Goal: Task Accomplishment & Management: Complete application form

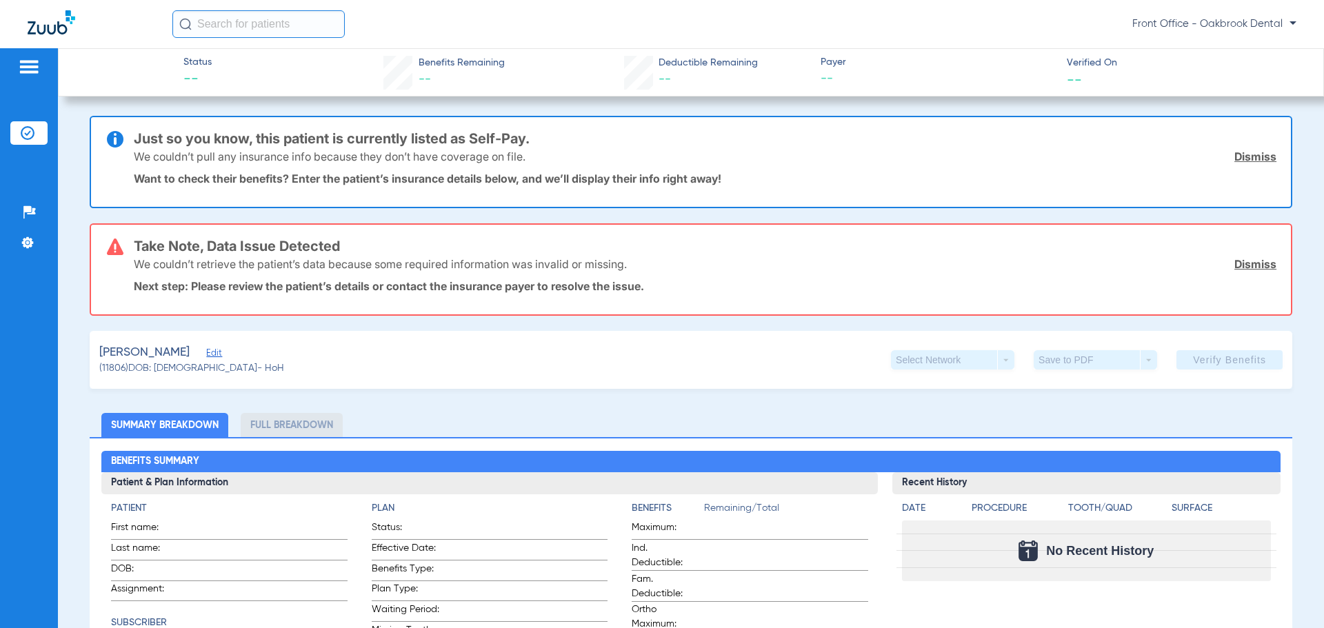
click at [32, 68] on img at bounding box center [29, 67] width 22 height 17
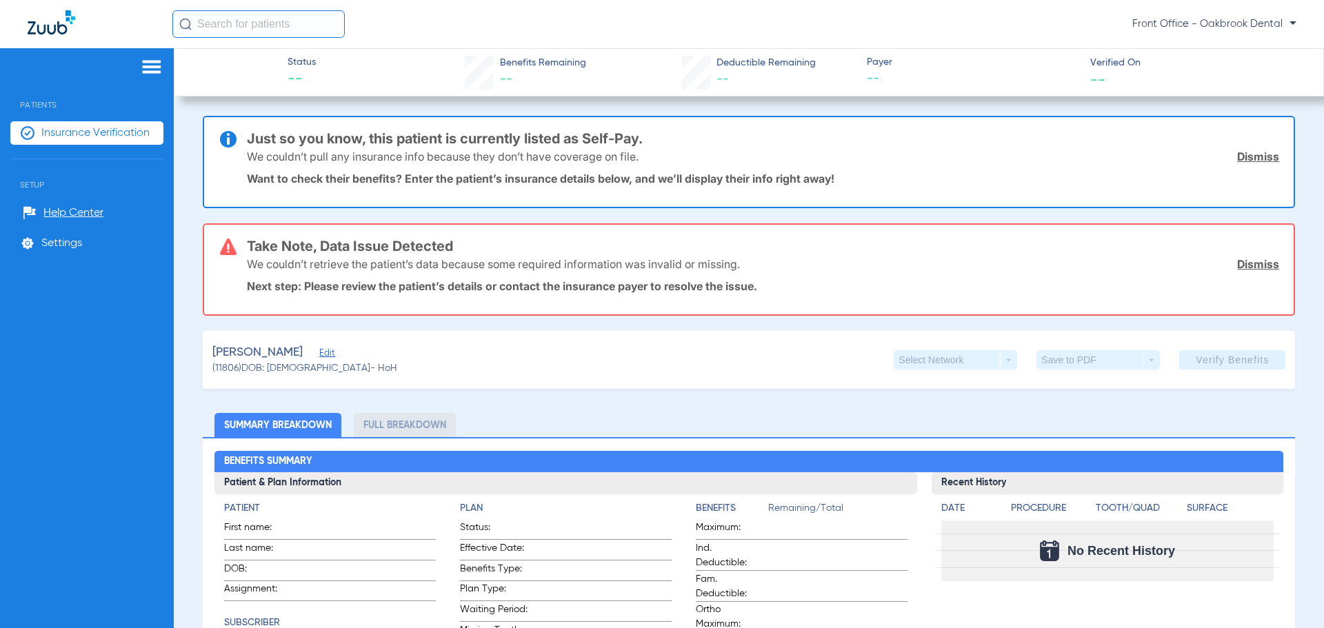
click at [32, 68] on div at bounding box center [86, 69] width 153 height 21
click at [35, 33] on img at bounding box center [52, 22] width 48 height 24
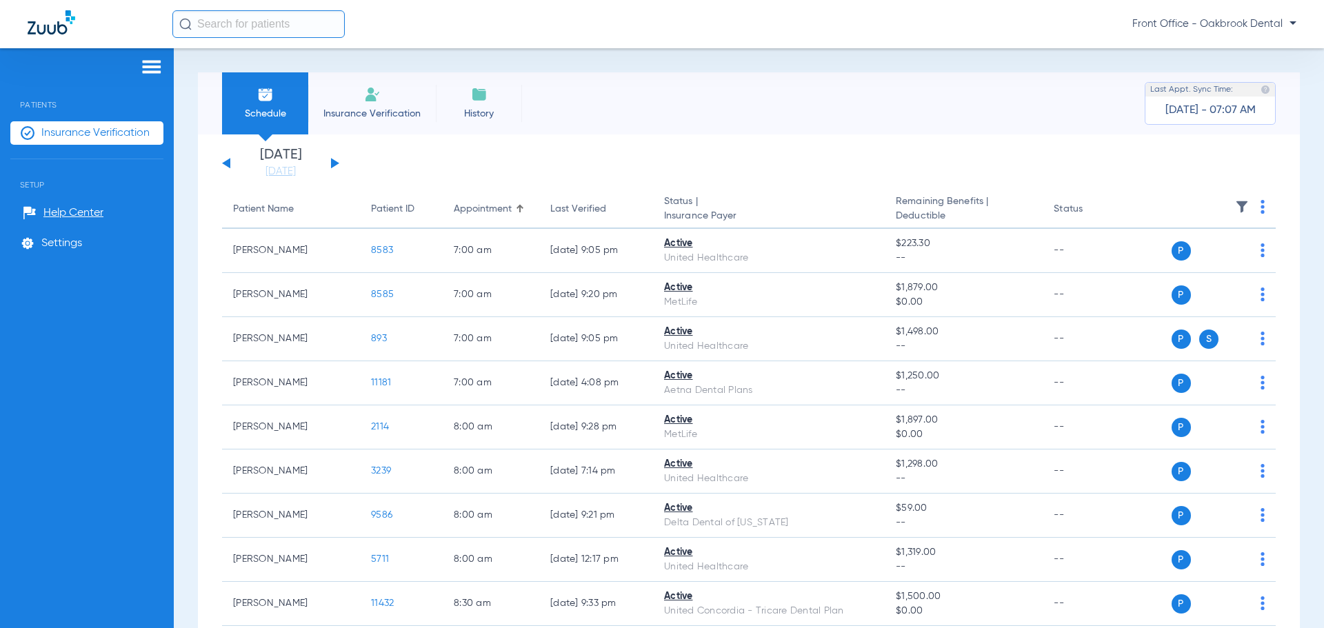
click at [368, 89] on img at bounding box center [372, 94] width 17 height 17
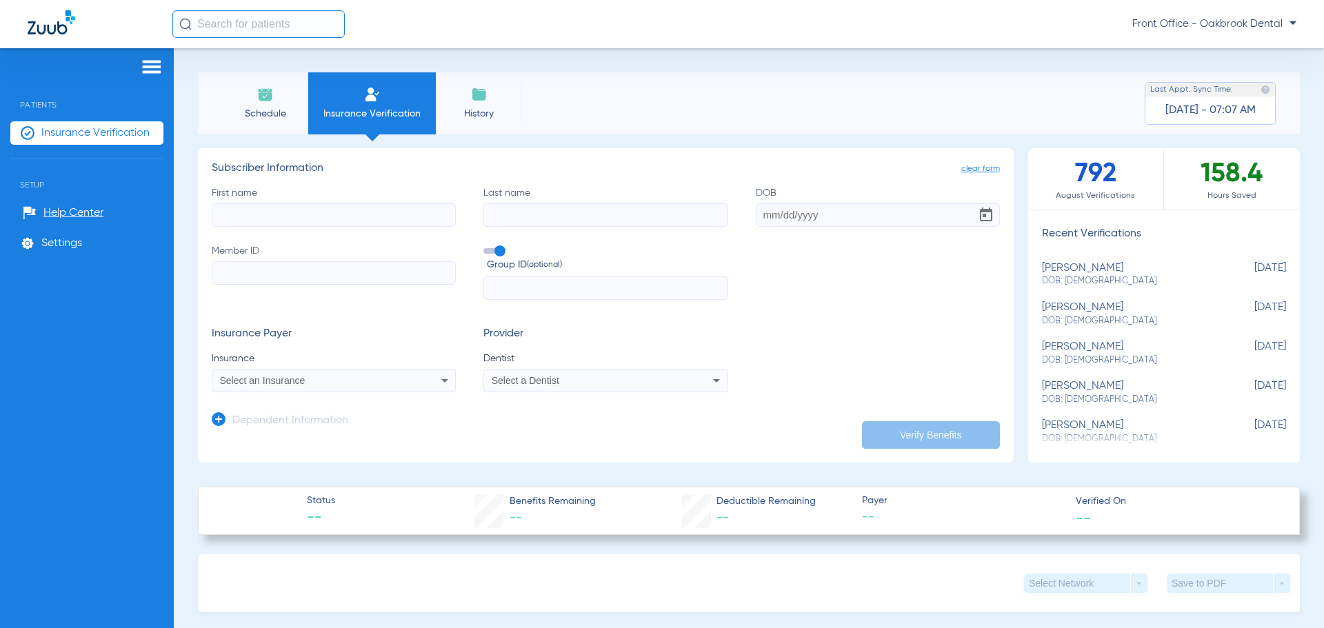
click at [339, 215] on input "First name" at bounding box center [334, 214] width 244 height 23
type input "[PERSON_NAME]"
type input "young"
type input "[DATE]"
type input "805511809"
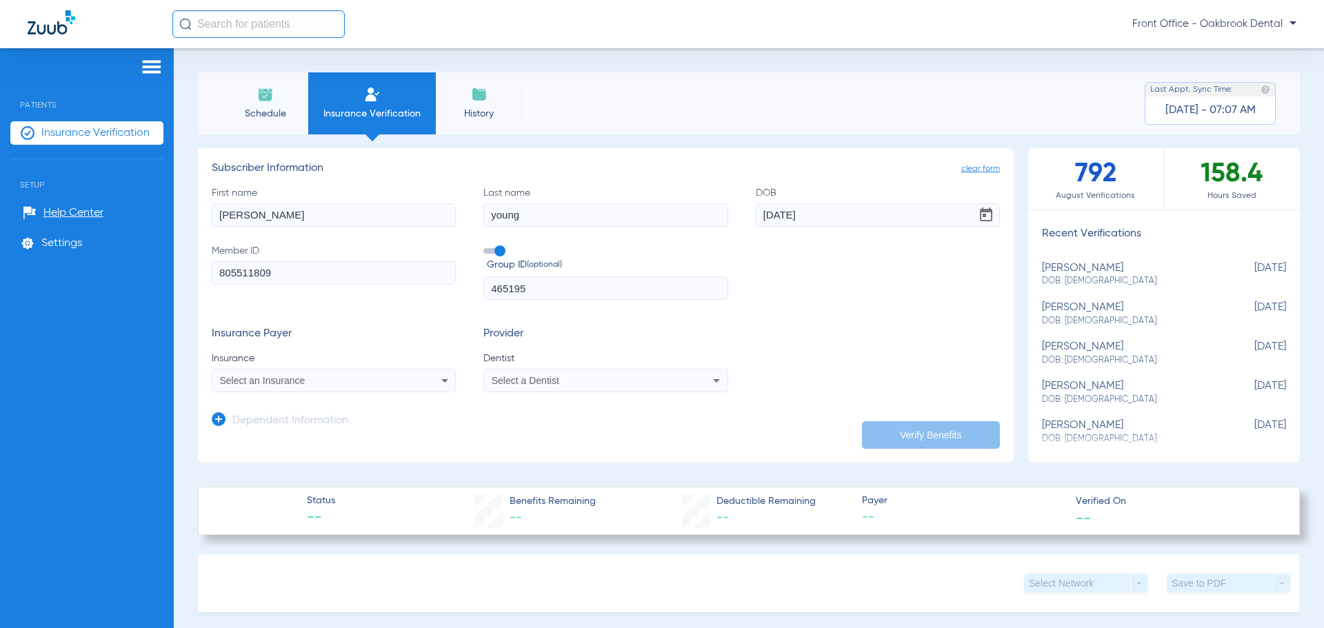
type input "465195"
click at [327, 375] on div "Select an Insurance" at bounding box center [333, 380] width 243 height 17
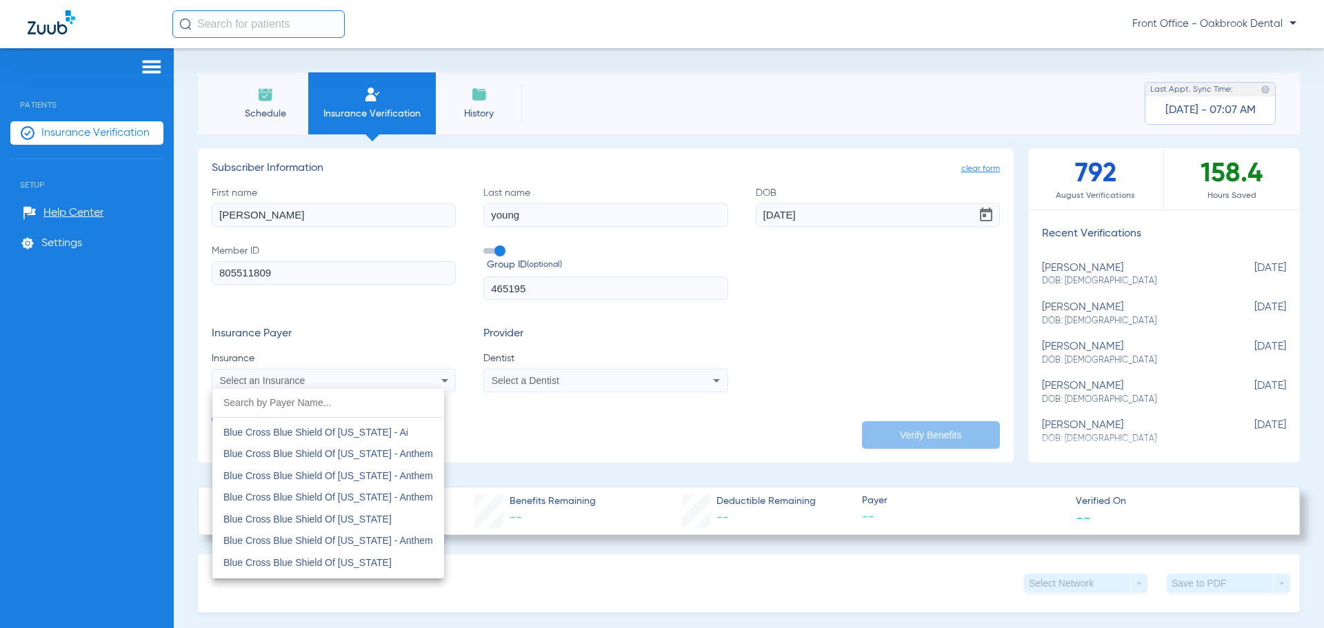
scroll to position [1131, 0]
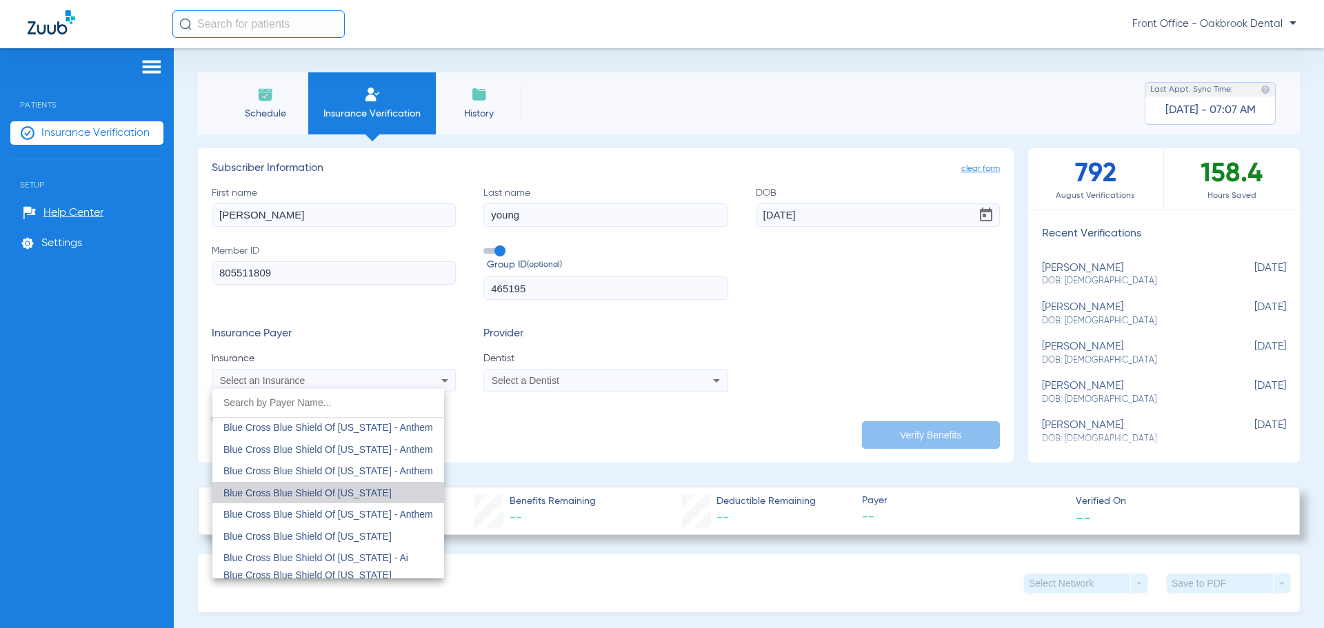
click at [330, 500] on mat-option "Blue Cross Blue Shield Of [US_STATE]" at bounding box center [328, 493] width 232 height 22
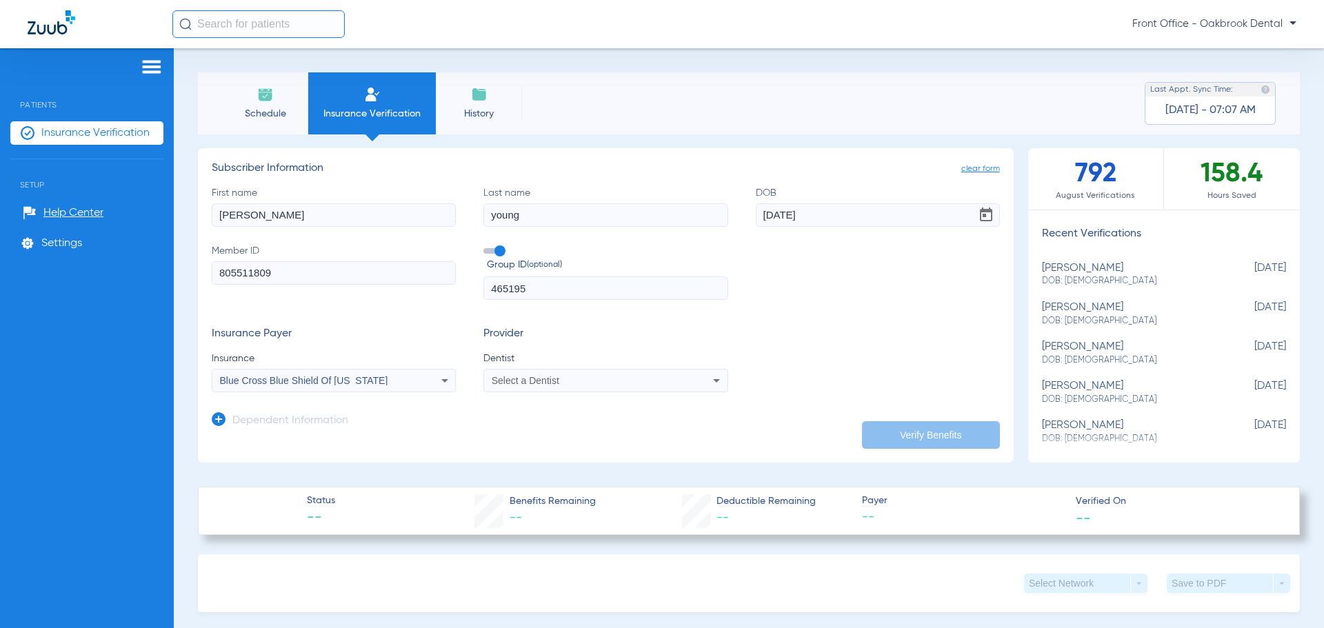
click at [619, 372] on div "Select a Dentist" at bounding box center [605, 380] width 243 height 17
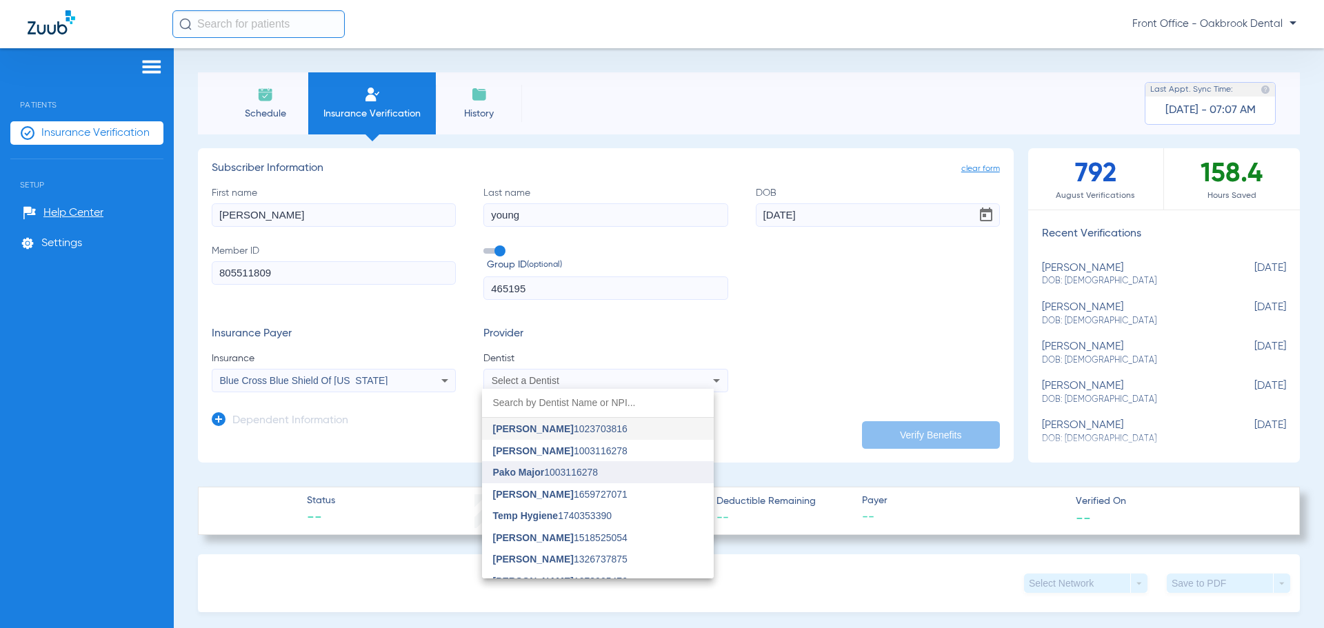
click at [626, 463] on mat-option "Pako Major 1003116278" at bounding box center [598, 472] width 232 height 22
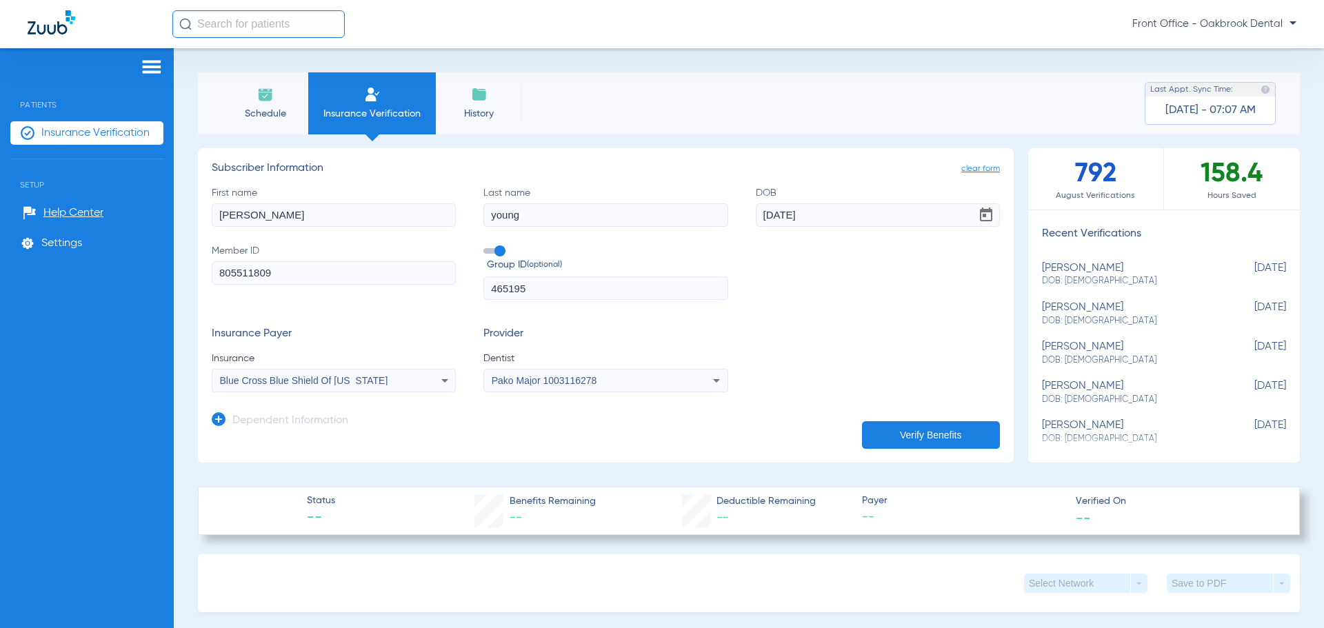
click at [914, 439] on button "Verify Benefits" at bounding box center [931, 435] width 138 height 28
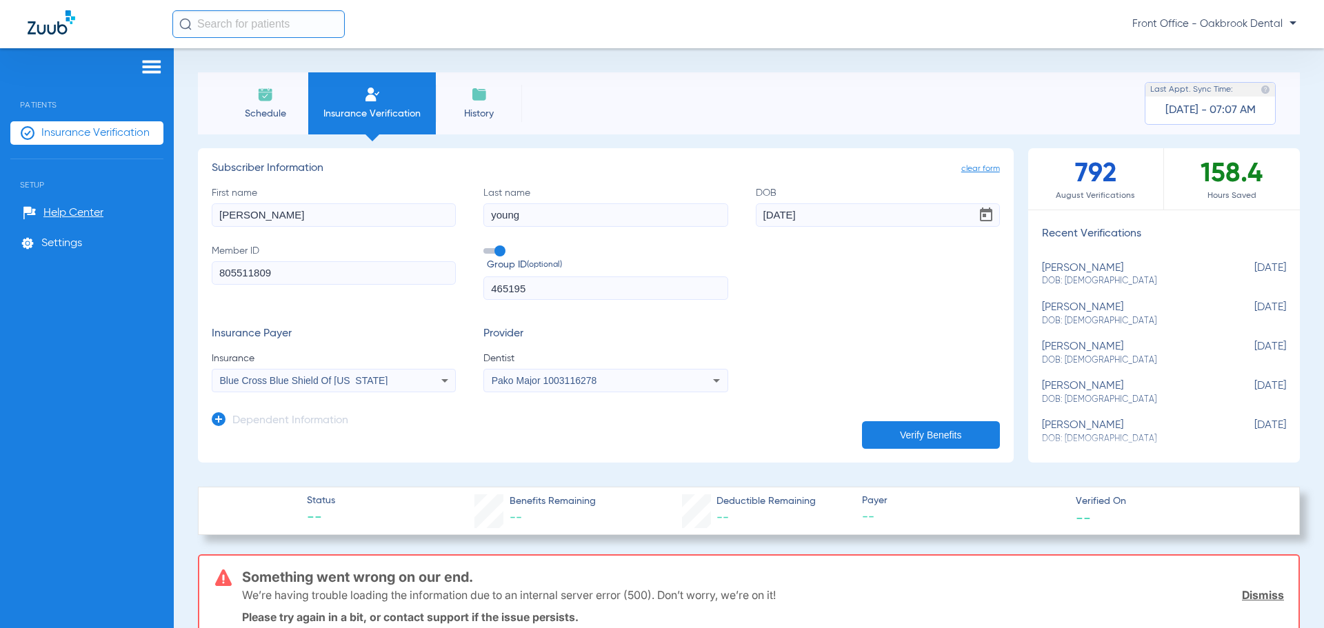
scroll to position [276, 0]
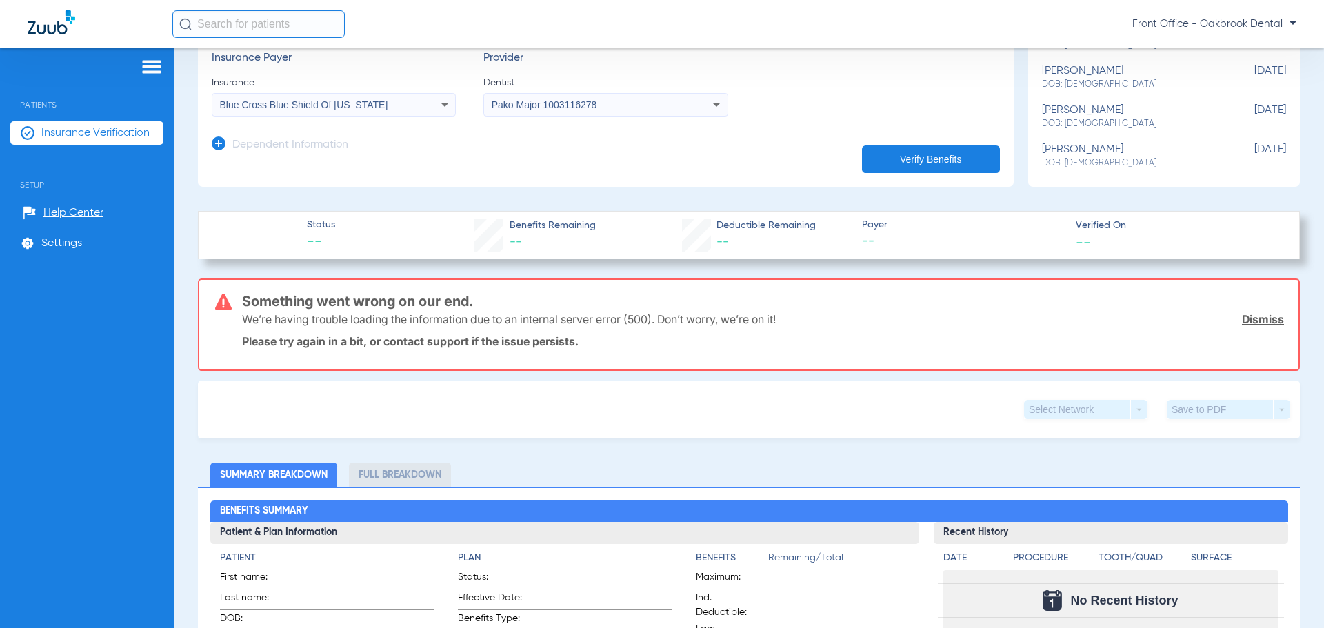
click at [922, 156] on button "Verify Benefits" at bounding box center [931, 160] width 138 height 28
